Goal: Find contact information: Find contact information

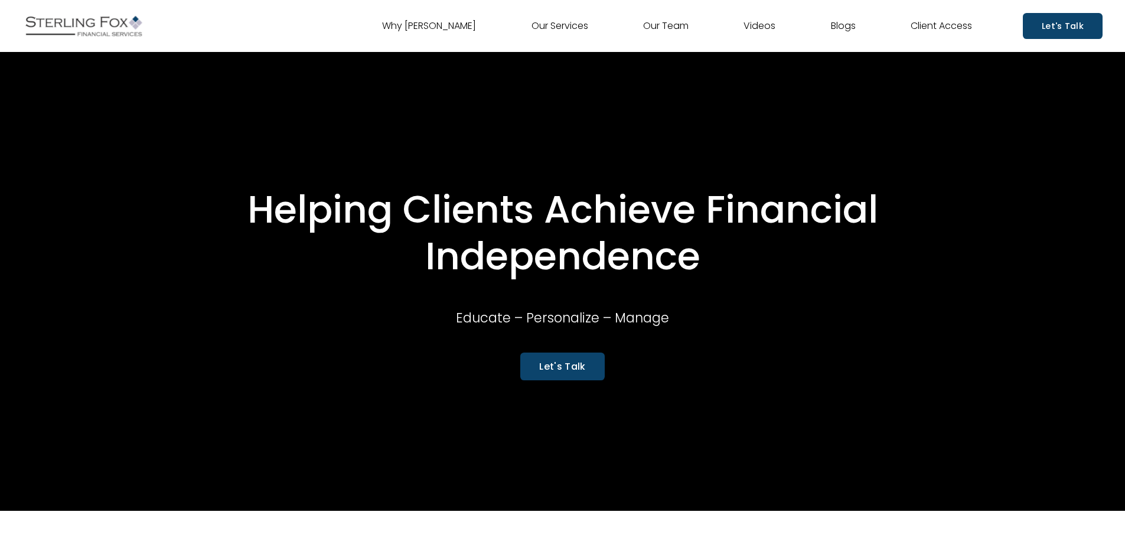
click at [659, 27] on link "Our Team" at bounding box center [665, 26] width 45 height 19
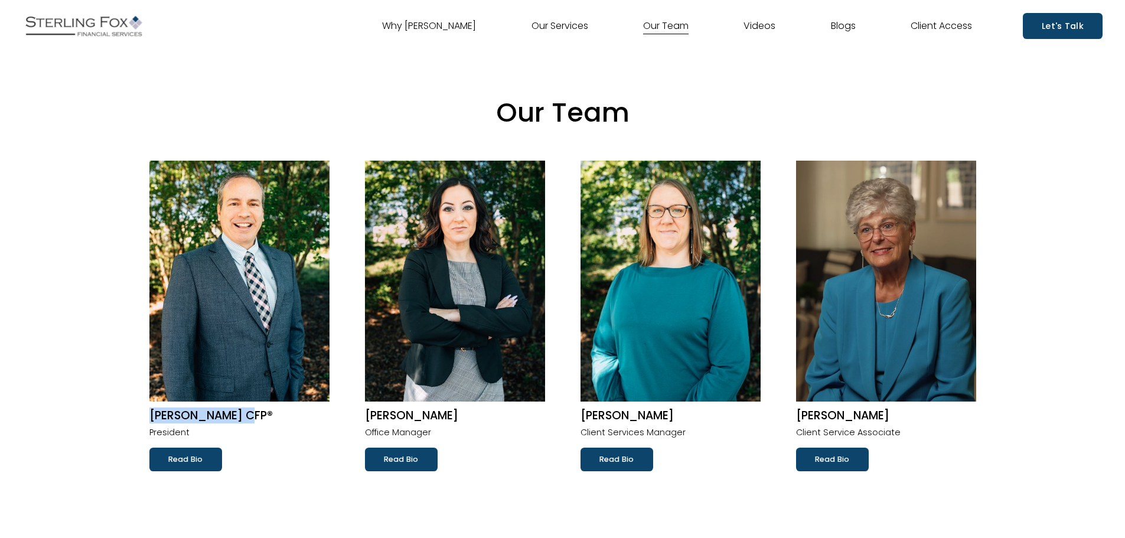
drag, startPoint x: 148, startPoint y: 416, endPoint x: 238, endPoint y: 411, distance: 89.8
click at [238, 411] on ul "[PERSON_NAME] CFP® President Read Bio [PERSON_NAME] Office Manager Read Bio [PE…" at bounding box center [561, 316] width 871 height 311
copy h2 "[PERSON_NAME]"
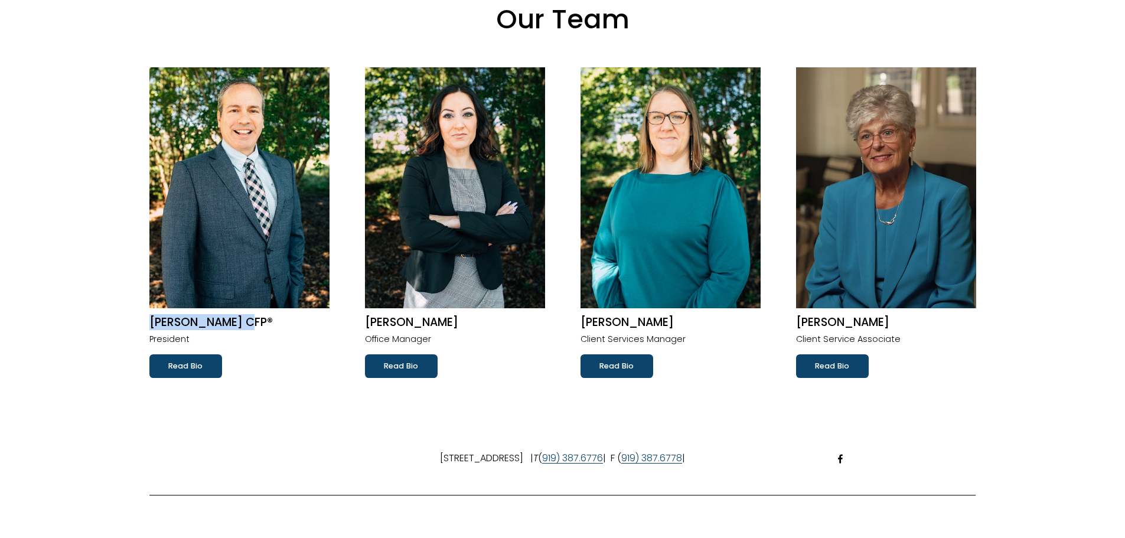
scroll to position [177, 0]
